Goal: Information Seeking & Learning: Learn about a topic

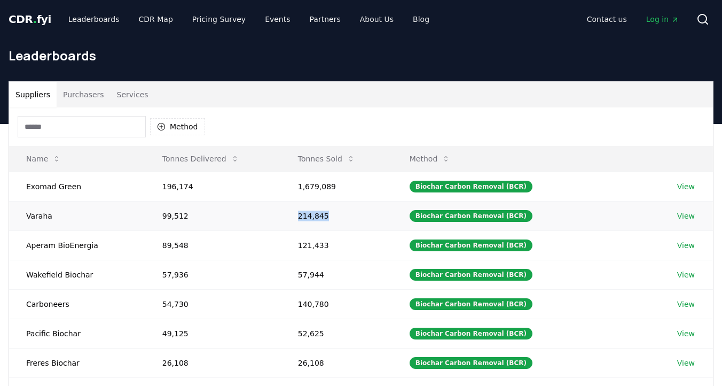
drag, startPoint x: 331, startPoint y: 212, endPoint x: 300, endPoint y: 213, distance: 31.0
click at [300, 213] on td "214,845" at bounding box center [337, 215] width 112 height 29
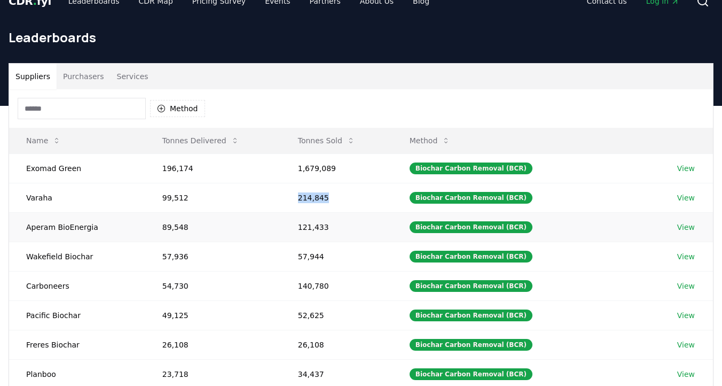
scroll to position [20, 0]
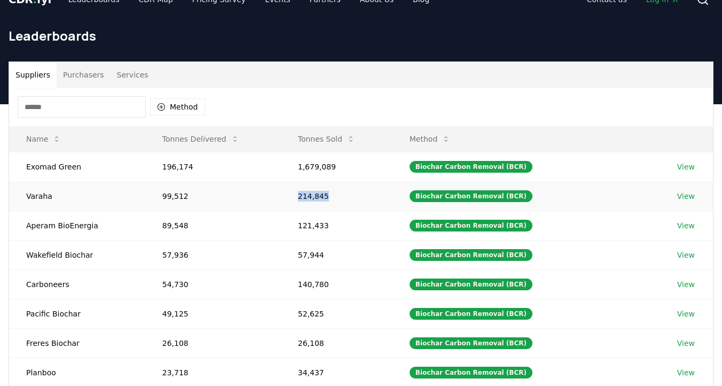
click at [343, 197] on td "214,845" at bounding box center [337, 195] width 112 height 29
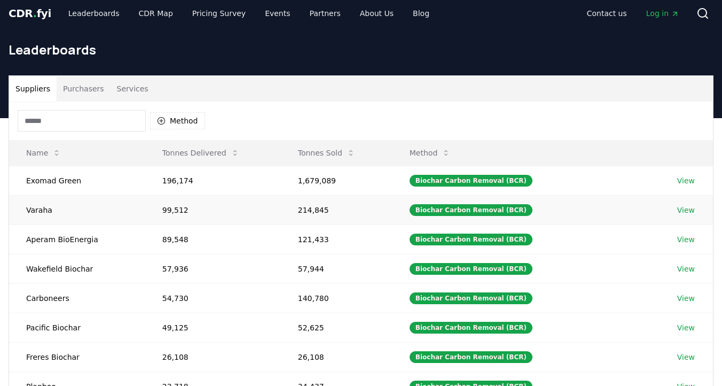
scroll to position [5, 0]
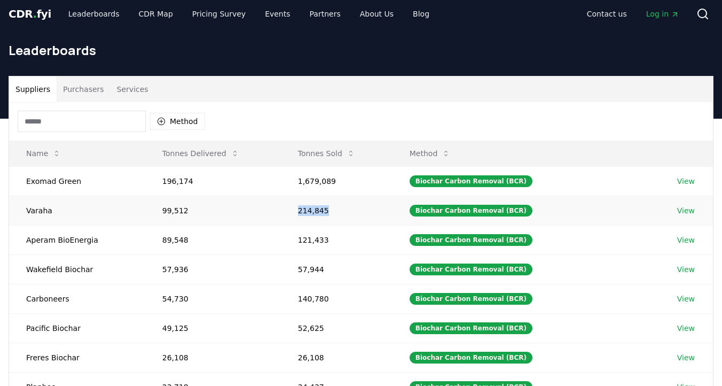
drag, startPoint x: 328, startPoint y: 211, endPoint x: 297, endPoint y: 213, distance: 31.0
click at [297, 213] on td "214,845" at bounding box center [337, 209] width 112 height 29
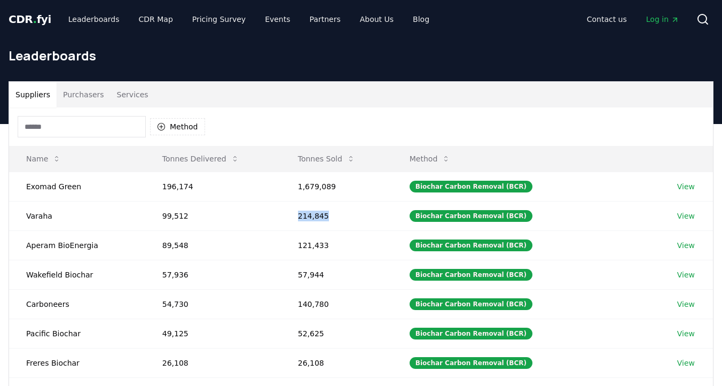
click at [33, 25] on span "." at bounding box center [35, 19] width 4 height 13
click at [33, 23] on span "." at bounding box center [35, 19] width 4 height 13
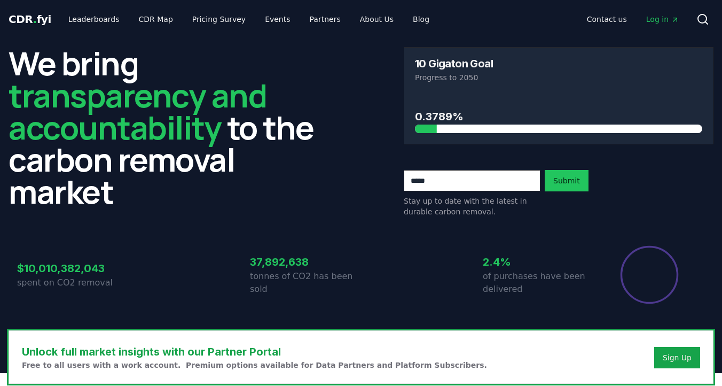
click at [33, 19] on span "CDR . fyi" at bounding box center [30, 19] width 43 height 13
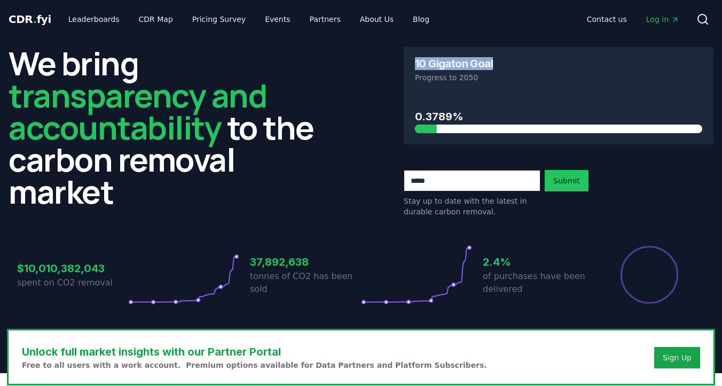
drag, startPoint x: 416, startPoint y: 61, endPoint x: 491, endPoint y: 66, distance: 75.4
click at [491, 66] on div "10 Gigaton Goal" at bounding box center [558, 63] width 287 height 11
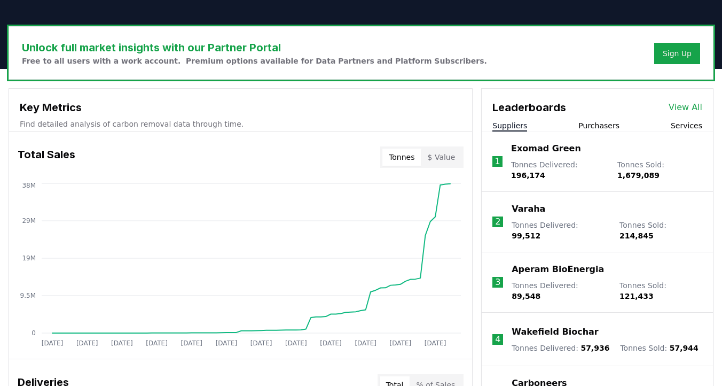
scroll to position [304, 0]
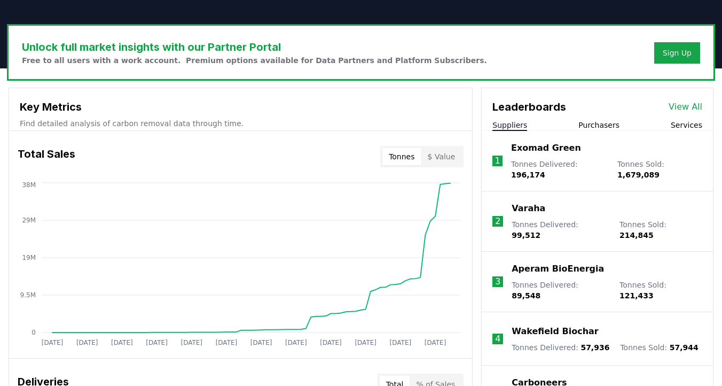
click at [557, 150] on p "Exomad Green" at bounding box center [546, 148] width 70 height 13
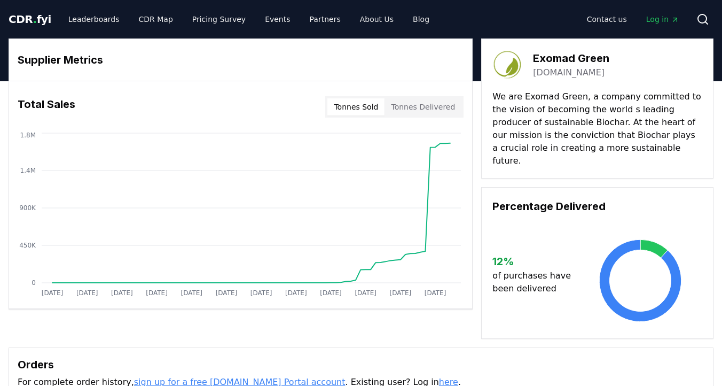
click at [444, 108] on button "Tonnes Delivered" at bounding box center [422, 106] width 77 height 17
click at [358, 108] on button "Tonnes Sold" at bounding box center [355, 106] width 57 height 17
click at [98, 19] on link "Leaderboards" at bounding box center [94, 19] width 68 height 19
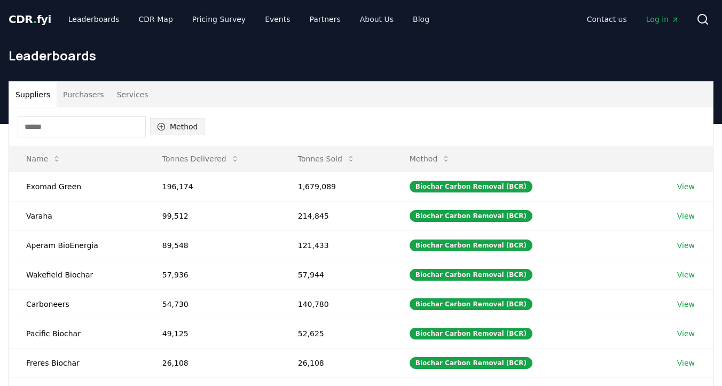
click at [180, 128] on button "Method" at bounding box center [177, 126] width 55 height 17
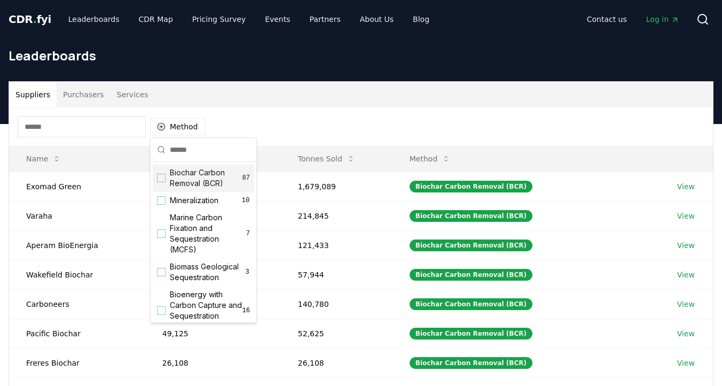
click at [211, 178] on span "Biochar Carbon Removal (BCR)" at bounding box center [206, 177] width 73 height 21
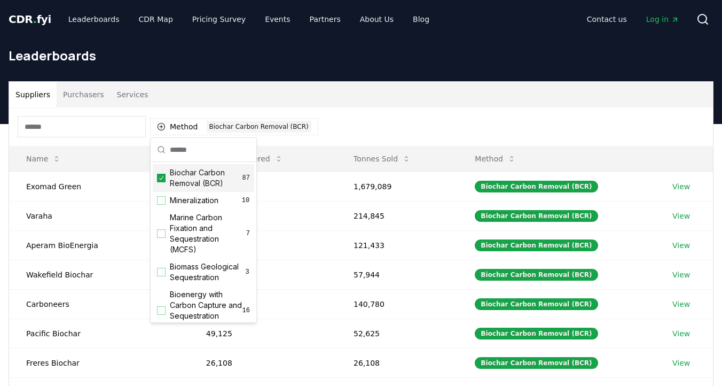
click at [415, 135] on div "Method 1 Biochar Carbon Removal (BCR)" at bounding box center [361, 126] width 704 height 38
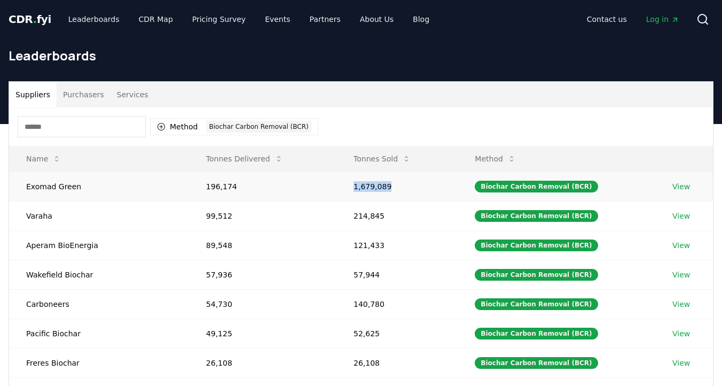
drag, startPoint x: 379, startPoint y: 185, endPoint x: 344, endPoint y: 186, distance: 34.7
click at [344, 186] on td "1,679,089" at bounding box center [396, 185] width 121 height 29
click at [430, 111] on div "Method 1 Biochar Carbon Removal (BCR)" at bounding box center [361, 126] width 704 height 38
